Goal: Communication & Community: Answer question/provide support

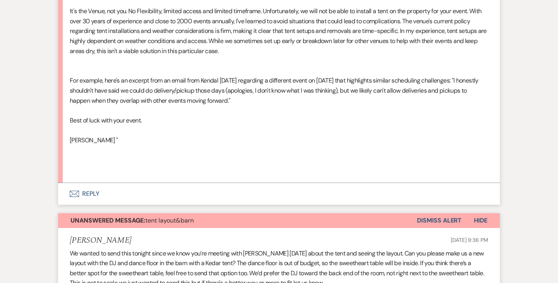
scroll to position [407, 0]
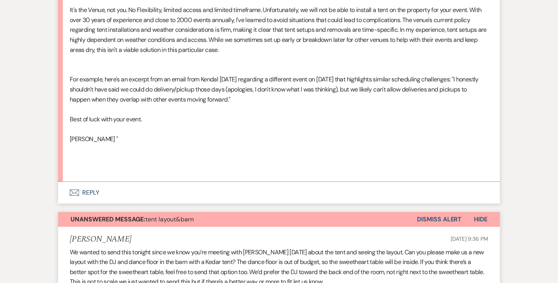
click at [93, 193] on button "Envelope Reply" at bounding box center [279, 193] width 442 height 22
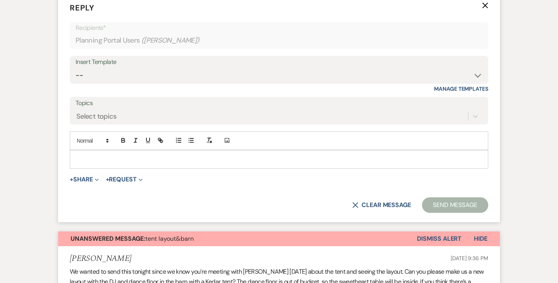
scroll to position [597, 0]
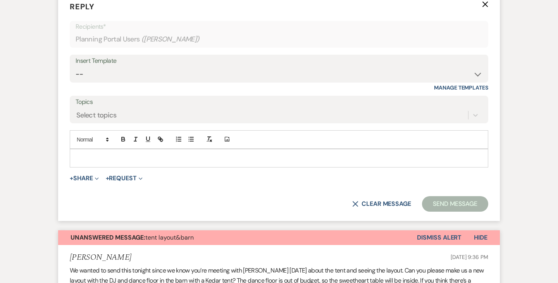
click at [136, 159] on p at bounding box center [279, 158] width 406 height 9
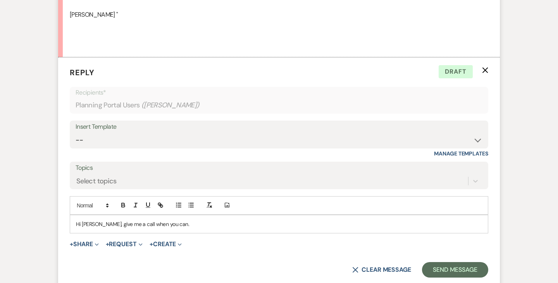
scroll to position [532, 0]
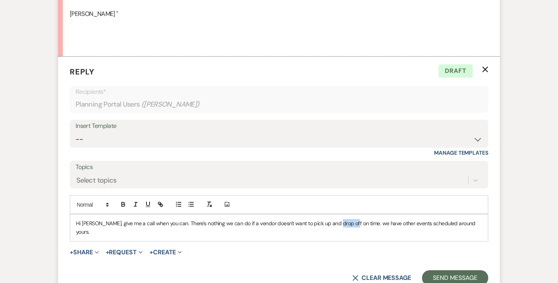
drag, startPoint x: 348, startPoint y: 221, endPoint x: 332, endPoint y: 221, distance: 16.7
click at [332, 221] on p "Hi [PERSON_NAME], give me a call when you can. There's nothing we can do if a v…" at bounding box center [279, 227] width 406 height 17
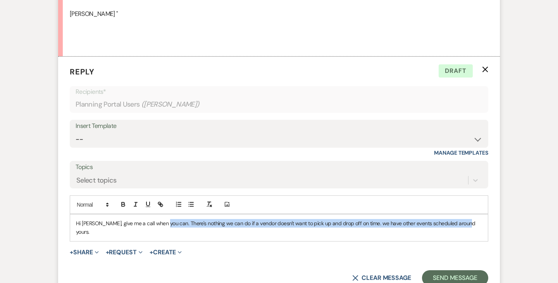
drag, startPoint x: 465, startPoint y: 224, endPoint x: 161, endPoint y: 220, distance: 303.3
click at [161, 220] on p "Hi [PERSON_NAME], give me a call when you can. There's nothing we can do if a v…" at bounding box center [279, 227] width 406 height 17
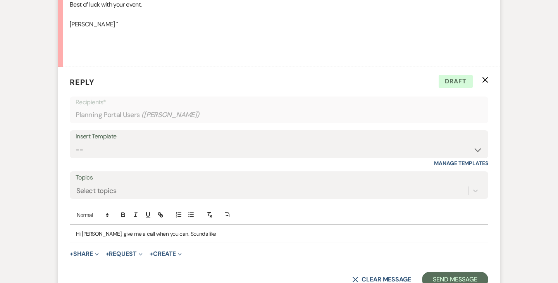
scroll to position [524, 0]
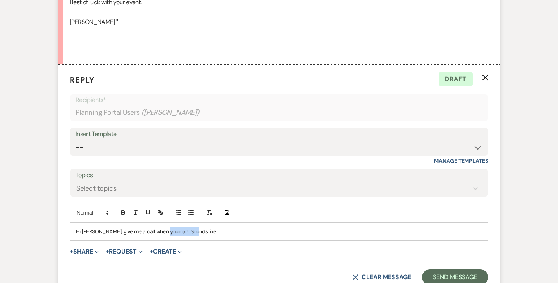
drag, startPoint x: 189, startPoint y: 230, endPoint x: 161, endPoint y: 230, distance: 27.9
click at [161, 230] on p "Hi [PERSON_NAME], give me a call when you can. Sounds like" at bounding box center [279, 231] width 406 height 9
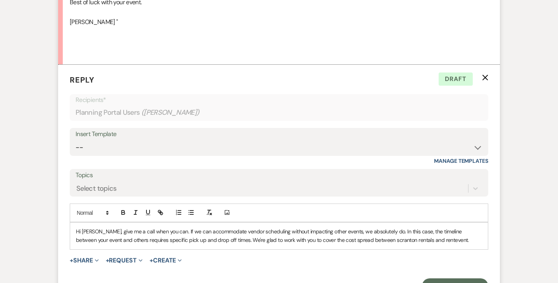
click at [160, 232] on p "Hi [PERSON_NAME], give me a call when you can. If we can accommodate vendor sch…" at bounding box center [279, 235] width 406 height 17
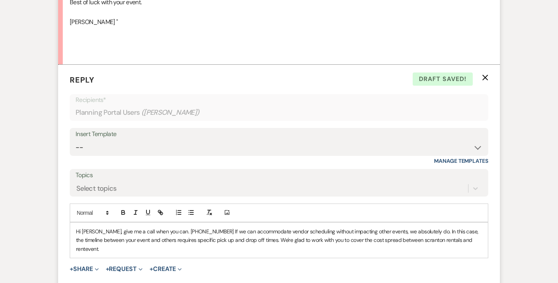
click at [467, 240] on p "Hi [PERSON_NAME], give me a call when you can. [PHONE_NUMBER] If we can accommo…" at bounding box center [279, 240] width 406 height 26
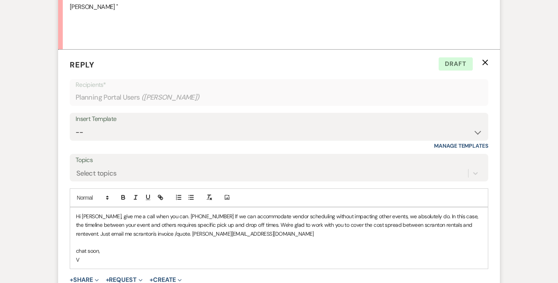
scroll to position [544, 0]
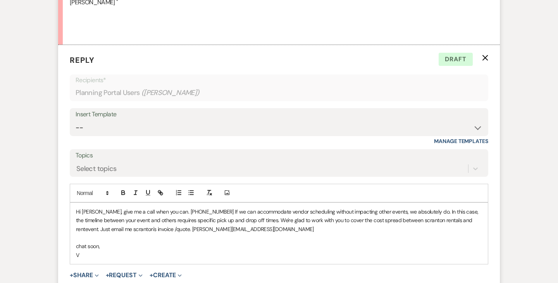
click at [251, 221] on p "Hi [PERSON_NAME], give me a call when you can. [PHONE_NUMBER] If we can accommo…" at bounding box center [279, 220] width 406 height 26
click at [227, 227] on p "Hi [PERSON_NAME], give me a call when you can. [PHONE_NUMBER] If we can accommo…" at bounding box center [279, 220] width 406 height 26
click at [157, 230] on p "Hi [PERSON_NAME], give me a call when you can. [PHONE_NUMBER] If we can accommo…" at bounding box center [279, 220] width 406 height 26
click at [299, 227] on p "Hi [PERSON_NAME], give me a call when you can. [PHONE_NUMBER] If we can accommo…" at bounding box center [279, 220] width 406 height 26
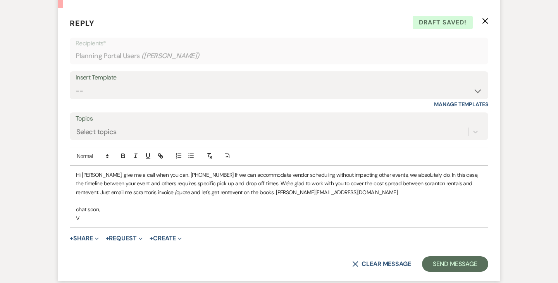
scroll to position [584, 0]
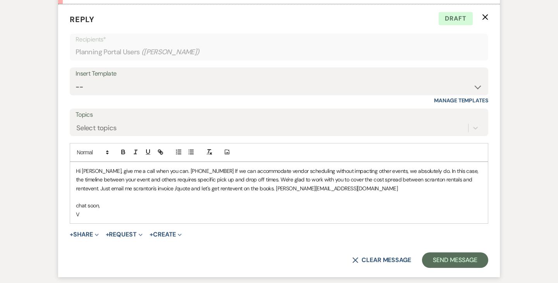
click at [196, 170] on p "Hi [PERSON_NAME], give me a call when you can. [PHONE_NUMBER] If we can accommo…" at bounding box center [279, 180] width 406 height 26
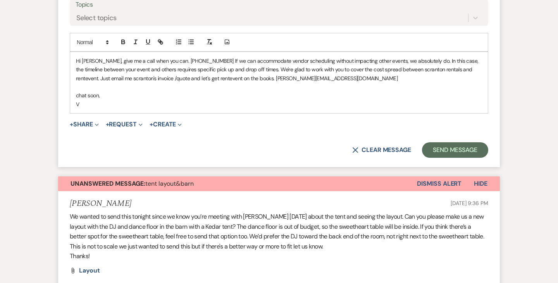
scroll to position [694, 0]
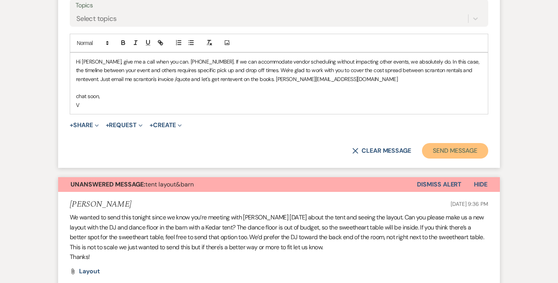
click at [445, 149] on button "Send Message" at bounding box center [455, 150] width 66 height 15
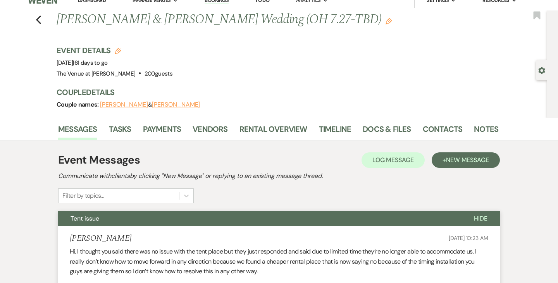
scroll to position [0, 0]
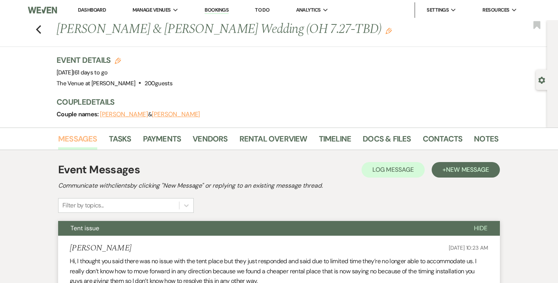
click at [83, 133] on link "Messages" at bounding box center [77, 140] width 39 height 17
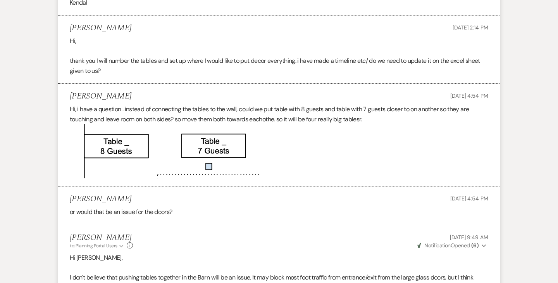
scroll to position [1457, 0]
